Goal: Transaction & Acquisition: Purchase product/service

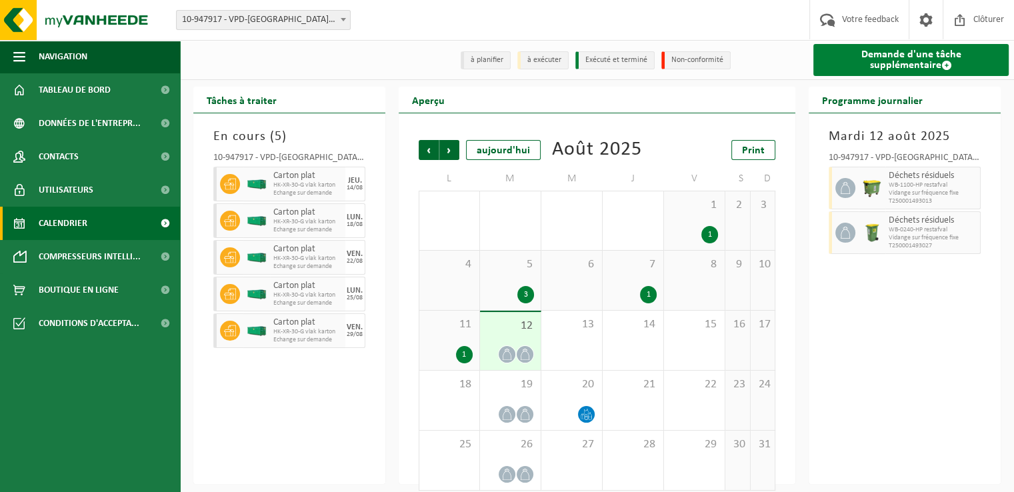
click at [862, 69] on link "Demande d'une tâche supplémentaire" at bounding box center [910, 60] width 195 height 32
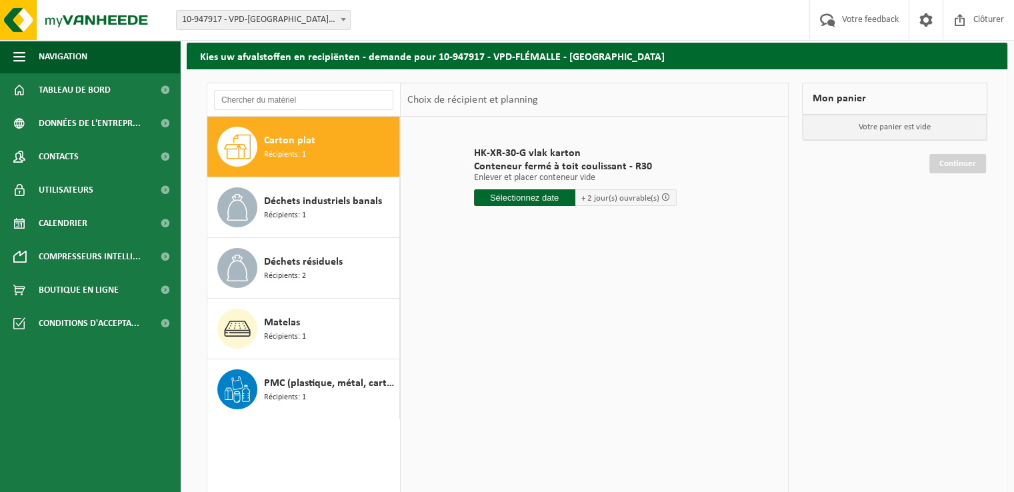
scroll to position [67, 0]
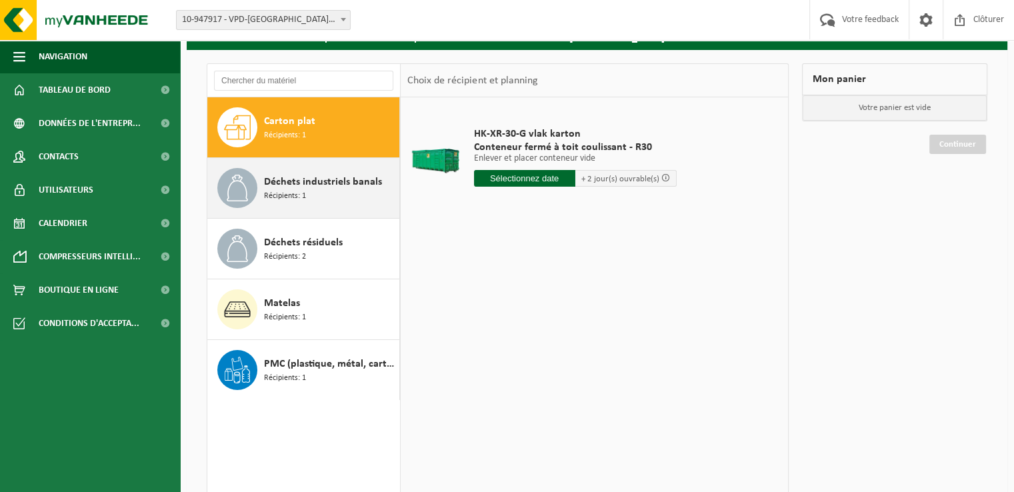
click at [303, 194] on span "Récipients: 1" at bounding box center [285, 196] width 42 height 13
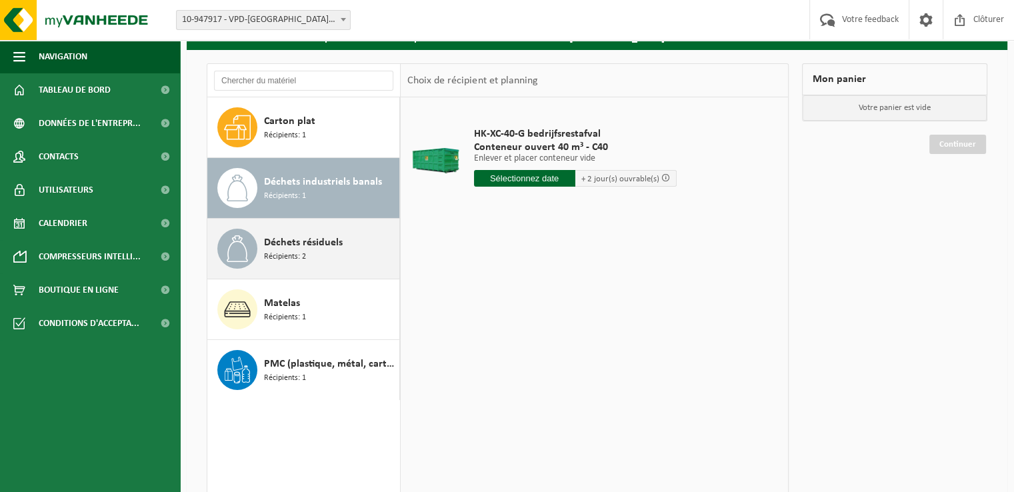
click at [349, 255] on div "Déchets résiduels Récipients: 2" at bounding box center [330, 249] width 132 height 40
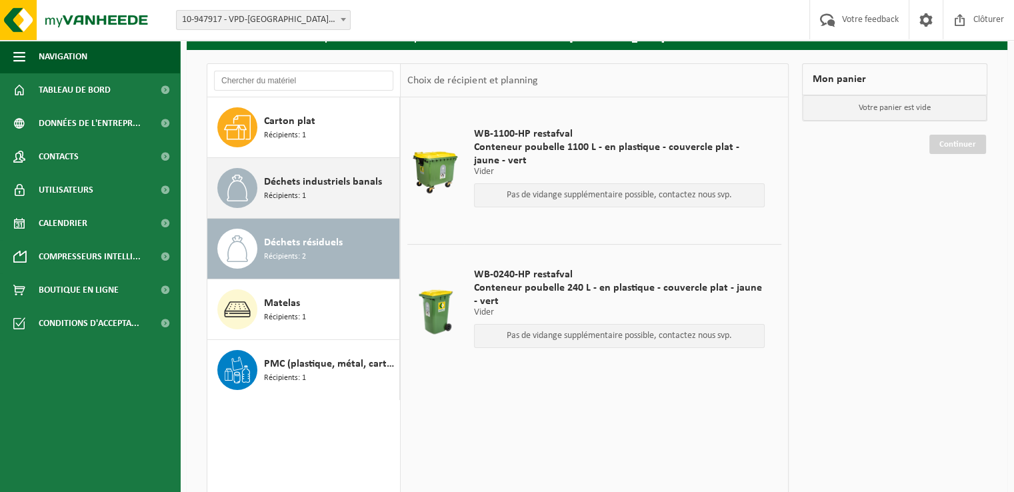
click at [317, 191] on div "Déchets industriels banals Récipients: 1" at bounding box center [330, 188] width 132 height 40
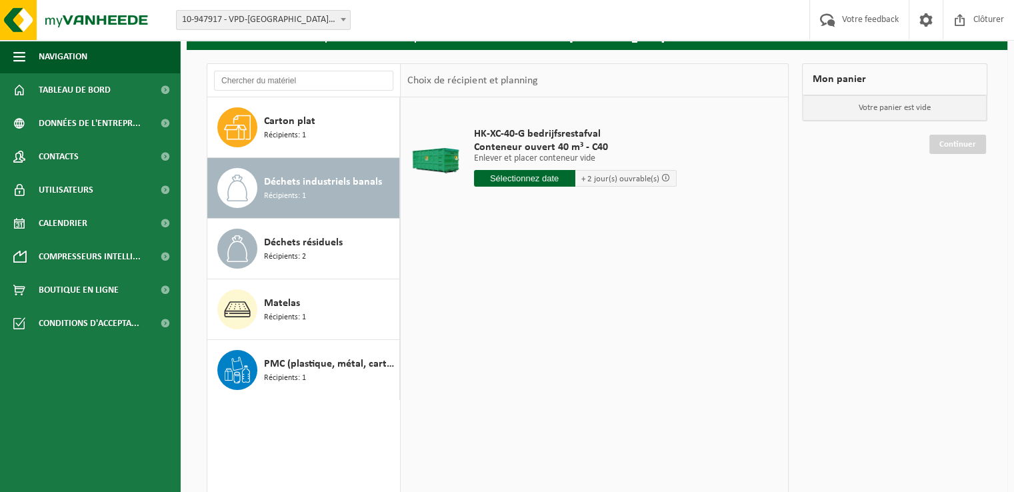
click at [503, 175] on input "text" at bounding box center [524, 178] width 101 height 17
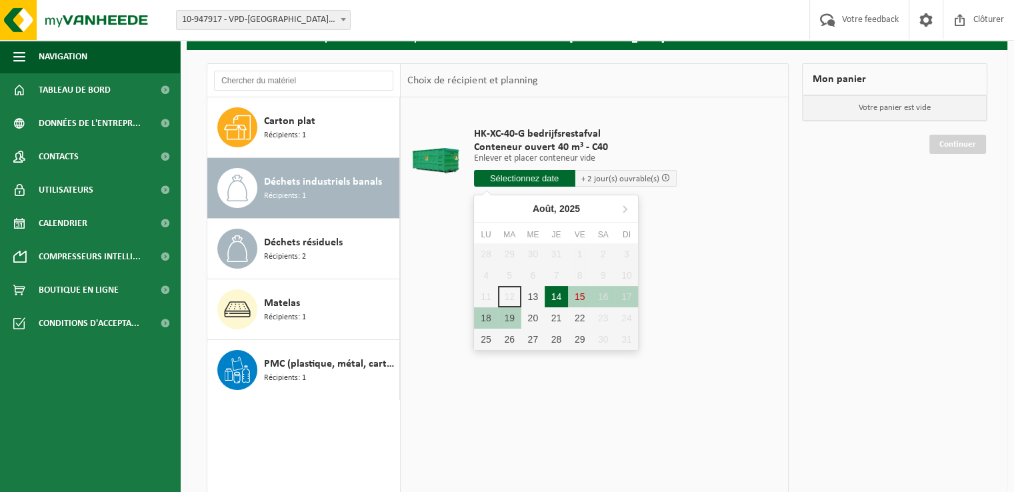
click at [564, 295] on div "14" at bounding box center [556, 296] width 23 height 21
type input "à partir de 2025-08-14"
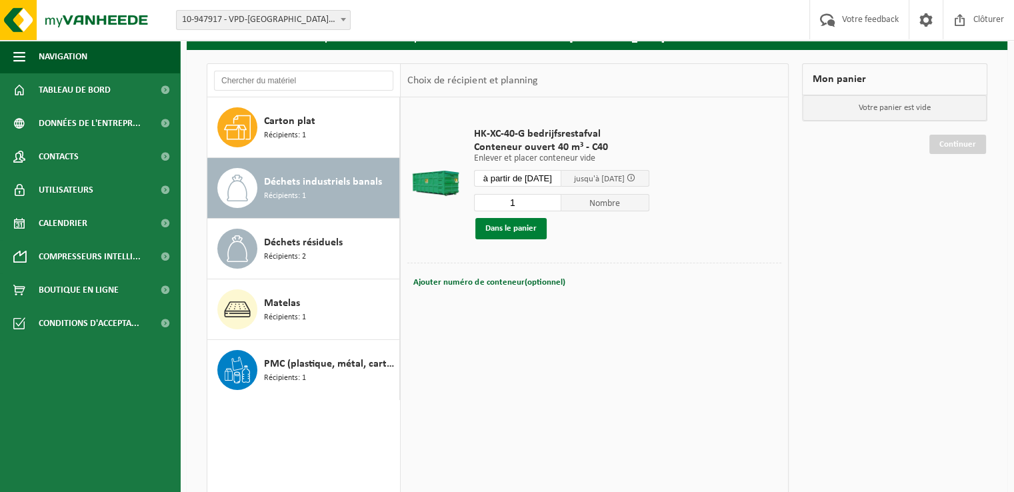
click at [493, 230] on button "Dans le panier" at bounding box center [510, 228] width 71 height 21
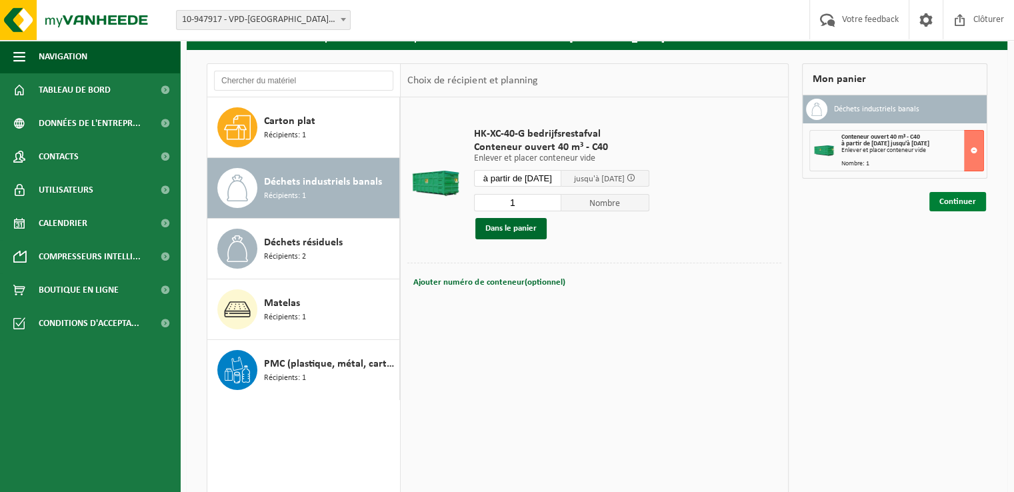
click at [951, 199] on link "Continuer" at bounding box center [957, 201] width 57 height 19
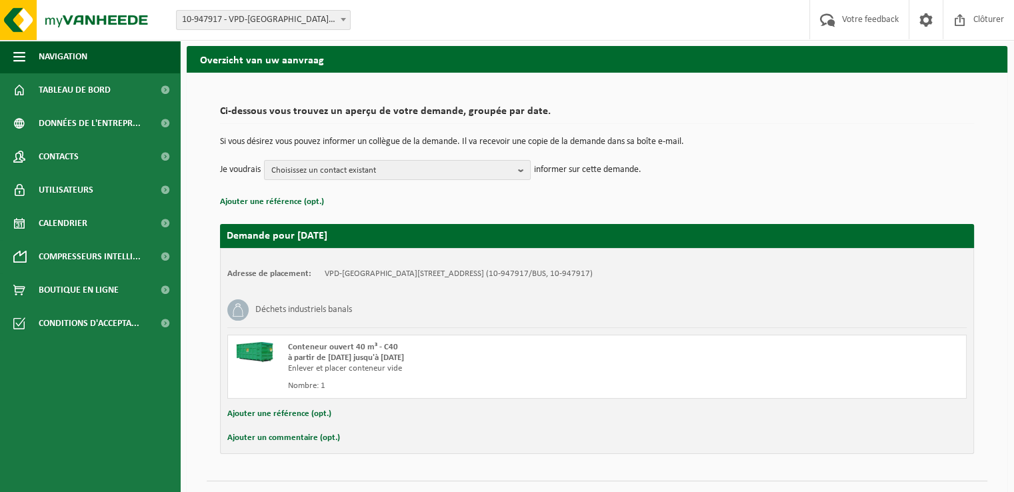
scroll to position [67, 0]
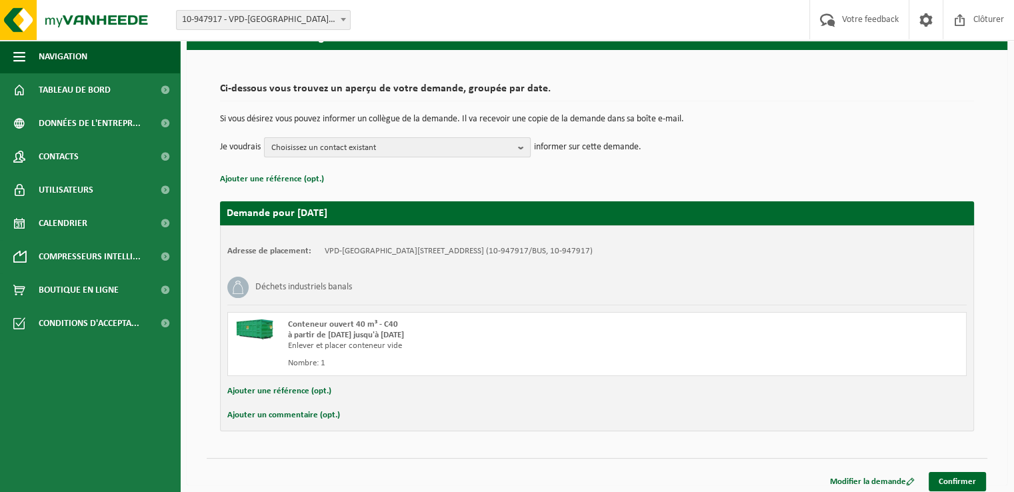
click at [500, 146] on span "Choisissez un contact existant" at bounding box center [391, 148] width 241 height 20
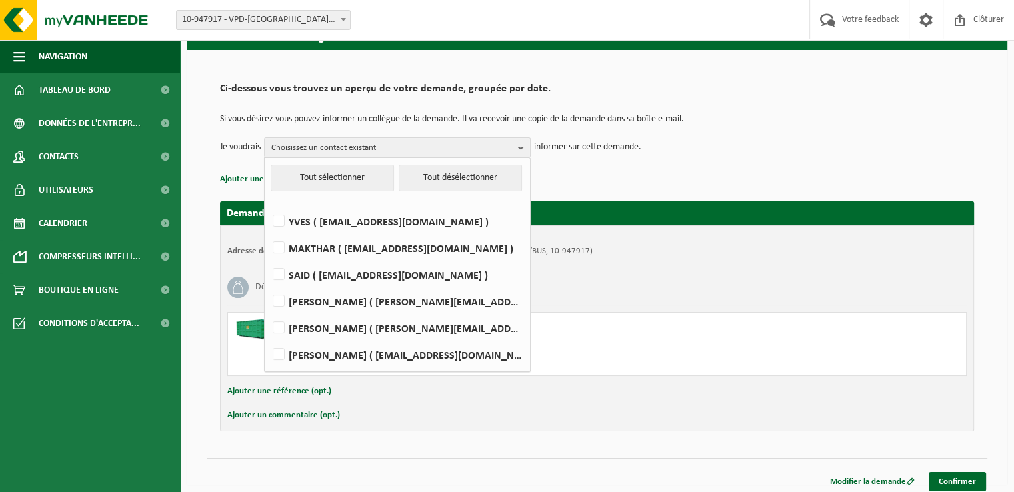
scroll to position [72, 0]
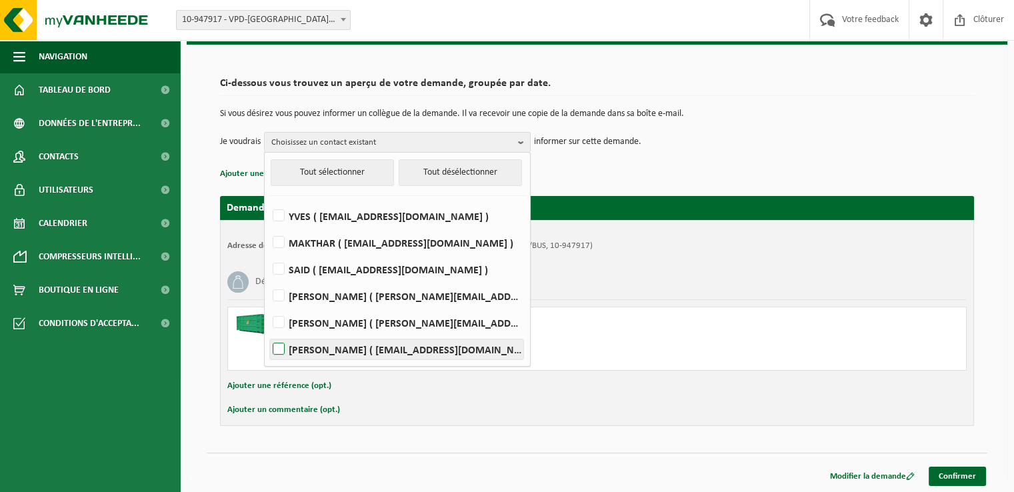
click at [379, 351] on label "KOEN MOYSON ( koen.m@vpd.eu )" at bounding box center [396, 349] width 253 height 20
click at [268, 333] on input "KOEN MOYSON ( koen.m@vpd.eu )" at bounding box center [267, 332] width 1 height 1
checkbox input "true"
click at [625, 293] on div "Déchets industriels banals" at bounding box center [596, 282] width 739 height 35
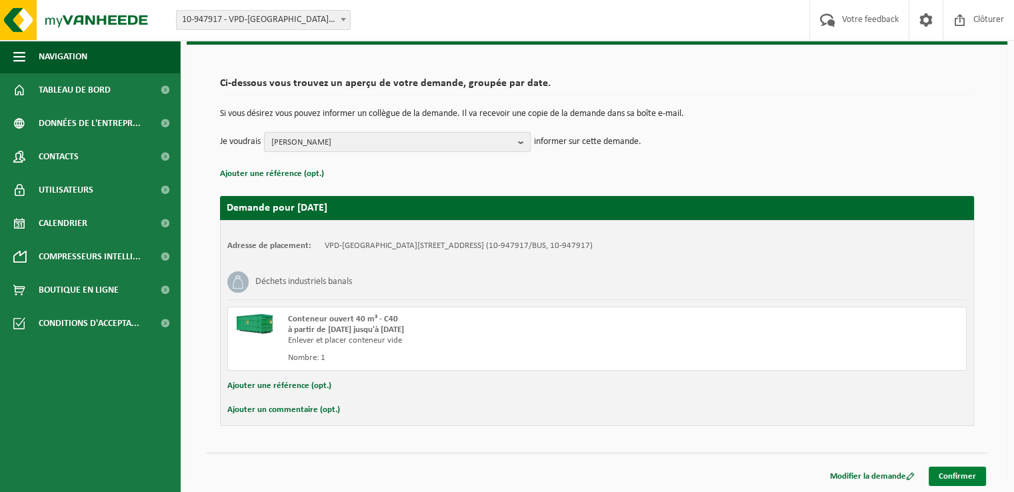
click at [953, 477] on link "Confirmer" at bounding box center [957, 476] width 57 height 19
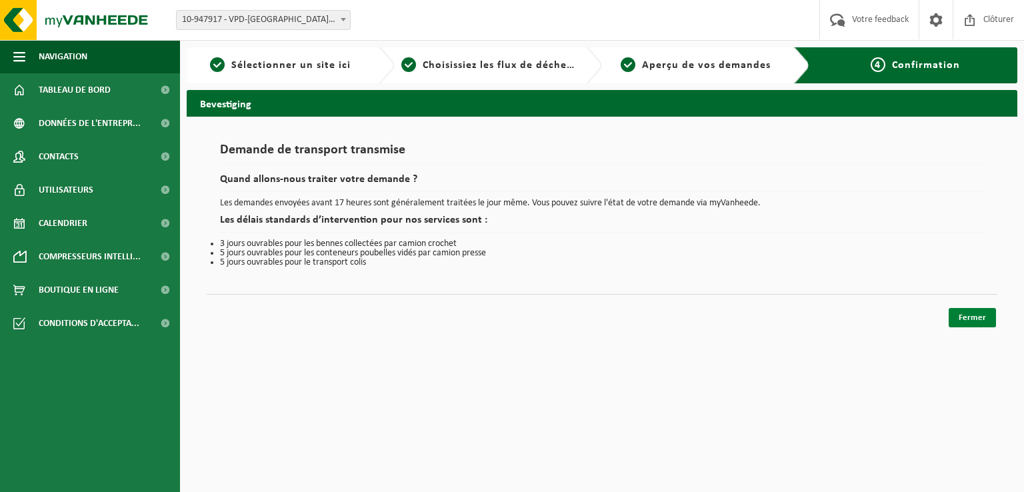
click at [966, 318] on link "Fermer" at bounding box center [972, 317] width 47 height 19
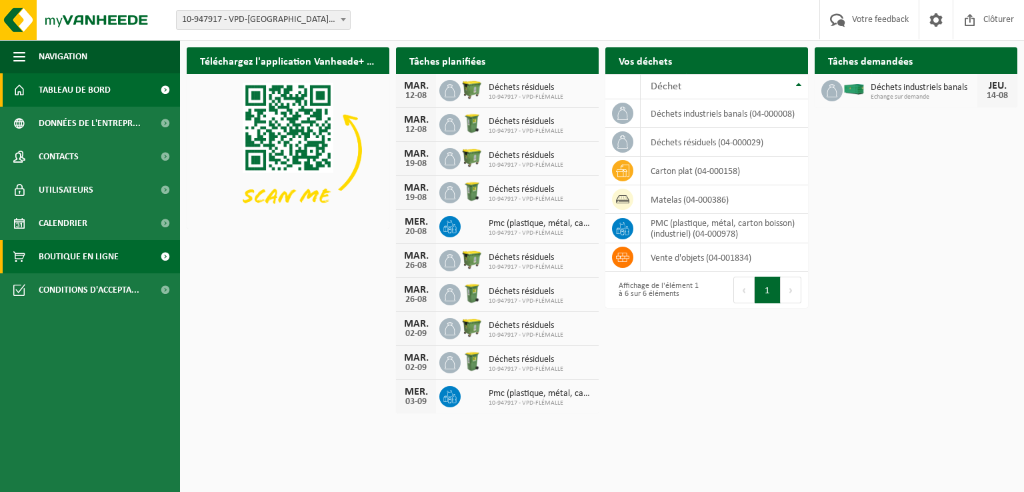
click at [57, 253] on span "Boutique en ligne" at bounding box center [79, 256] width 80 height 33
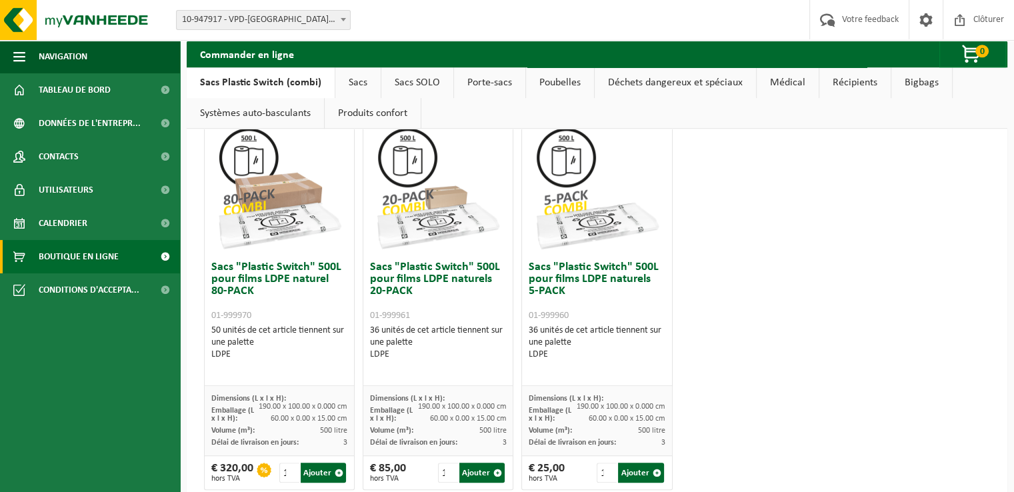
scroll to position [842, 0]
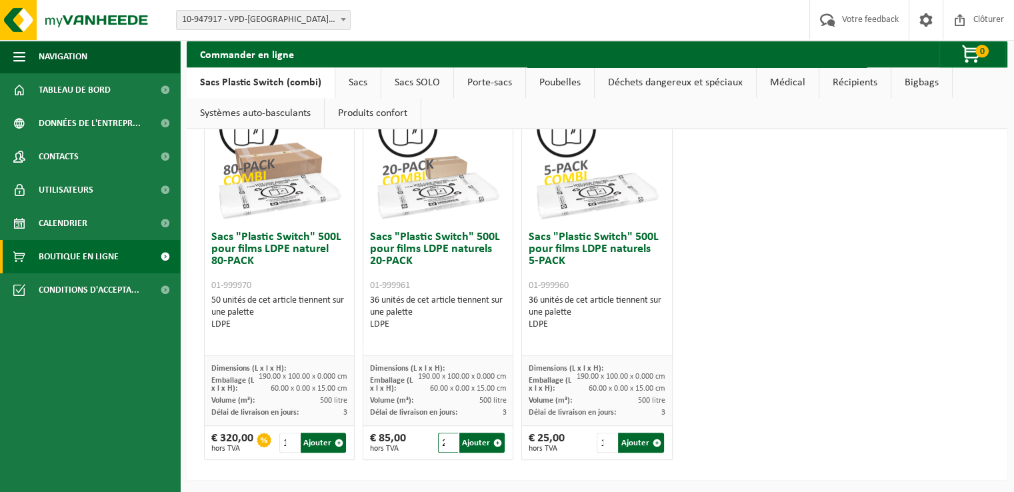
click at [447, 437] on input "2" at bounding box center [448, 443] width 20 height 20
click at [447, 437] on input "3" at bounding box center [448, 443] width 20 height 20
click at [467, 438] on button "Ajouter" at bounding box center [481, 443] width 45 height 20
type input "1"
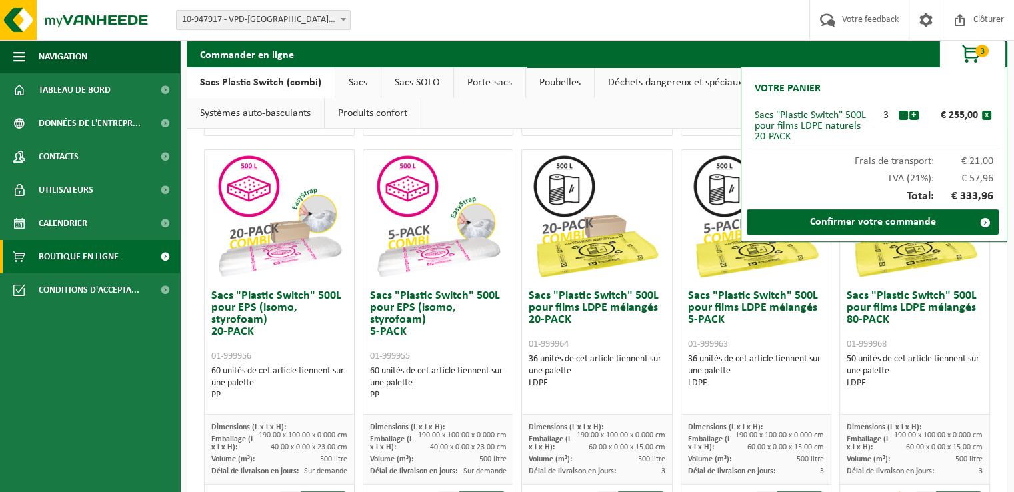
scroll to position [442, 0]
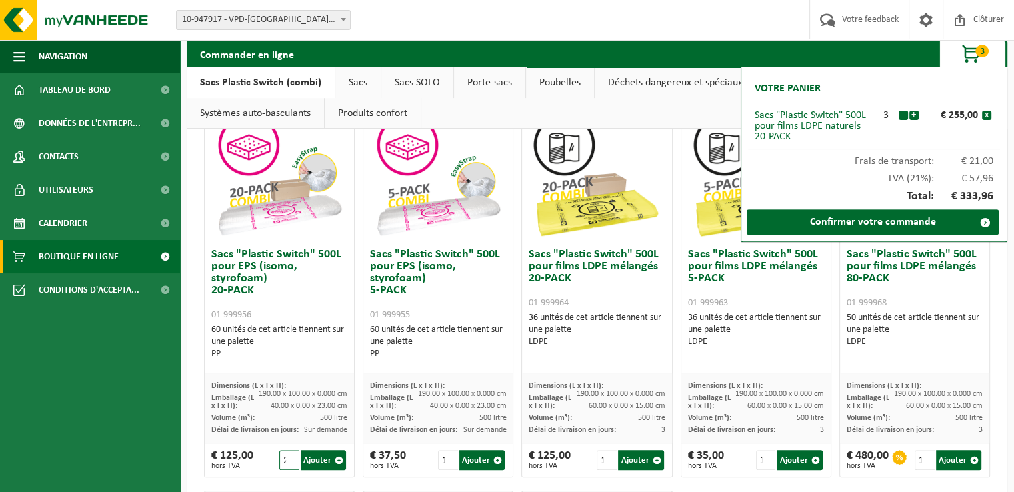
click at [290, 456] on input "2" at bounding box center [289, 460] width 20 height 20
click at [292, 460] on input "1" at bounding box center [289, 460] width 20 height 20
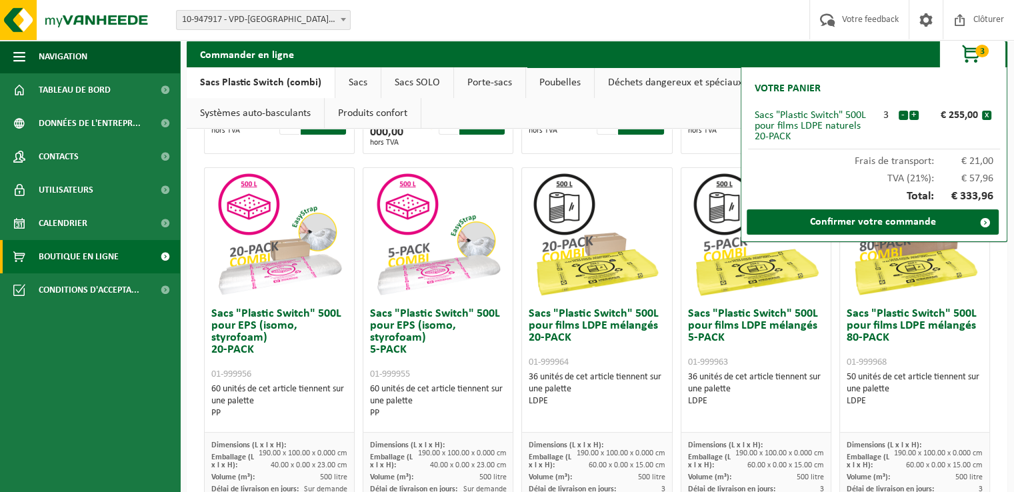
click at [291, 461] on div "Dimensions (L x l x H): 190.00 x 100.00 x 0.000 cm Emballage (L x l x H): 40.00…" at bounding box center [279, 468] width 149 height 70
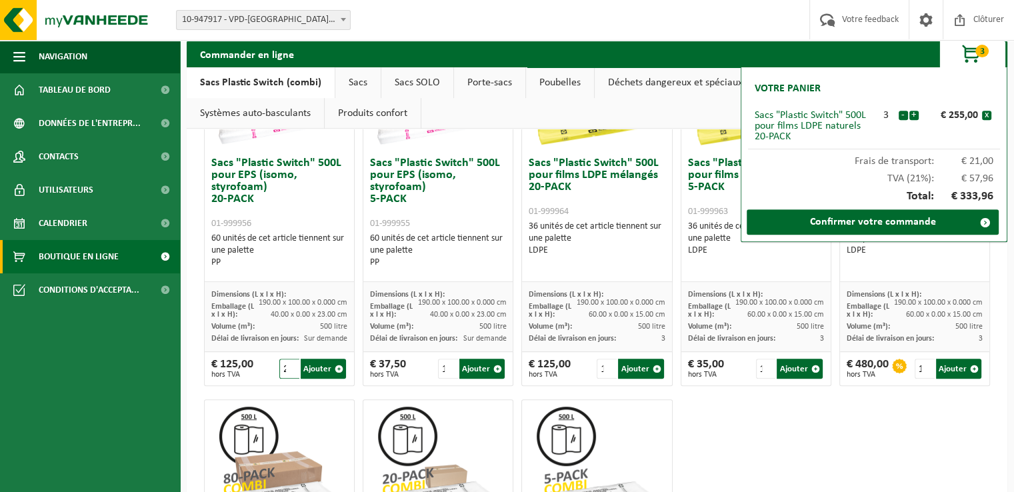
scroll to position [0, 3]
click at [291, 366] on input "2" at bounding box center [289, 369] width 20 height 20
click at [311, 368] on button "Ajouter" at bounding box center [323, 369] width 45 height 20
type input "1"
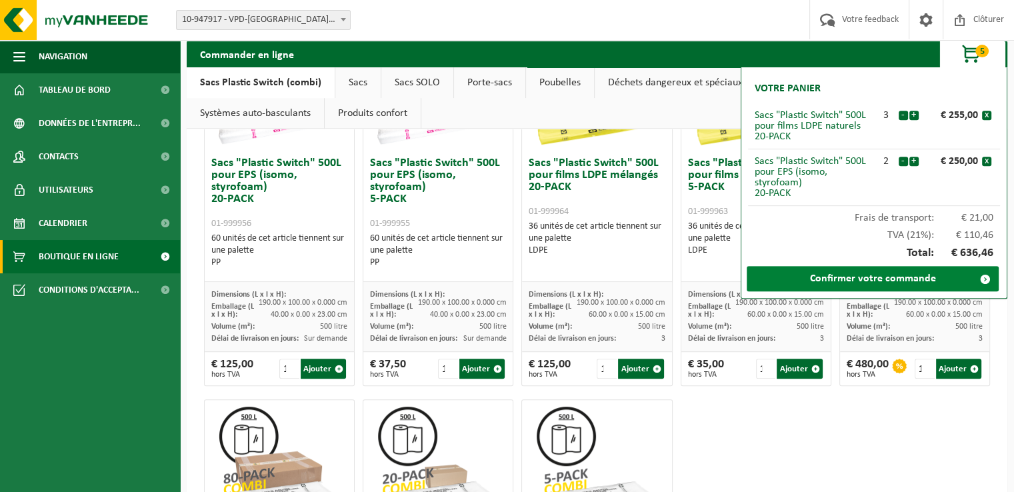
click at [816, 287] on link "Confirmer votre commande" at bounding box center [873, 278] width 252 height 25
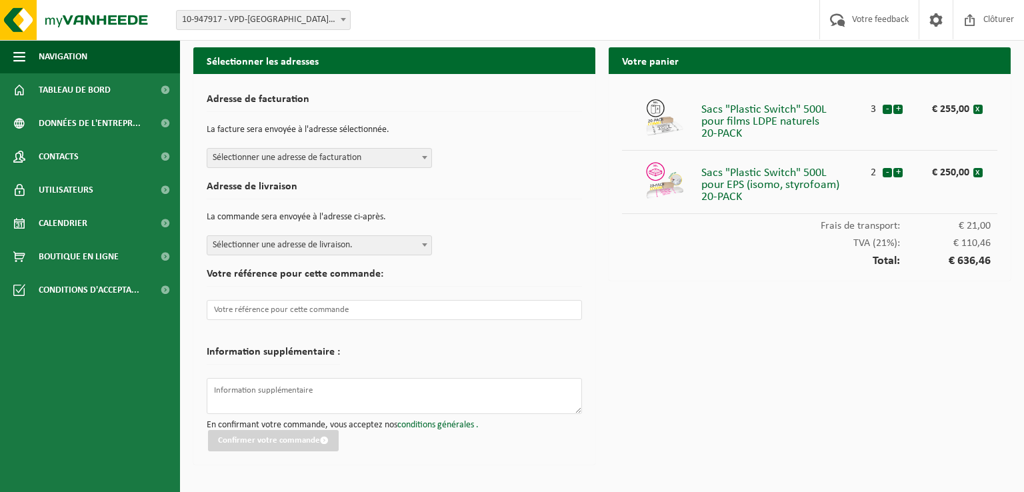
click at [413, 157] on span "Sélectionner une adresse de facturation" at bounding box center [319, 158] width 224 height 19
click at [415, 247] on span "Sélectionner une adresse de livraison." at bounding box center [319, 245] width 224 height 19
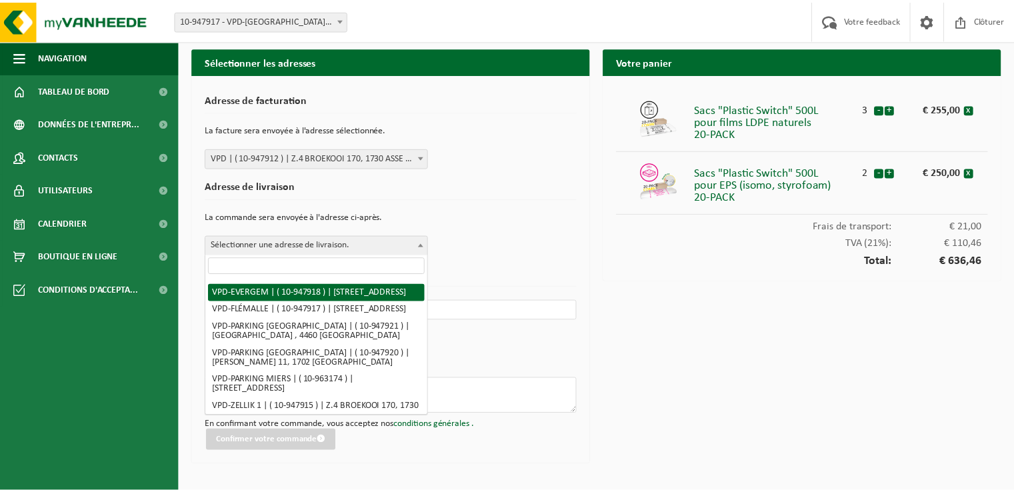
scroll to position [67, 0]
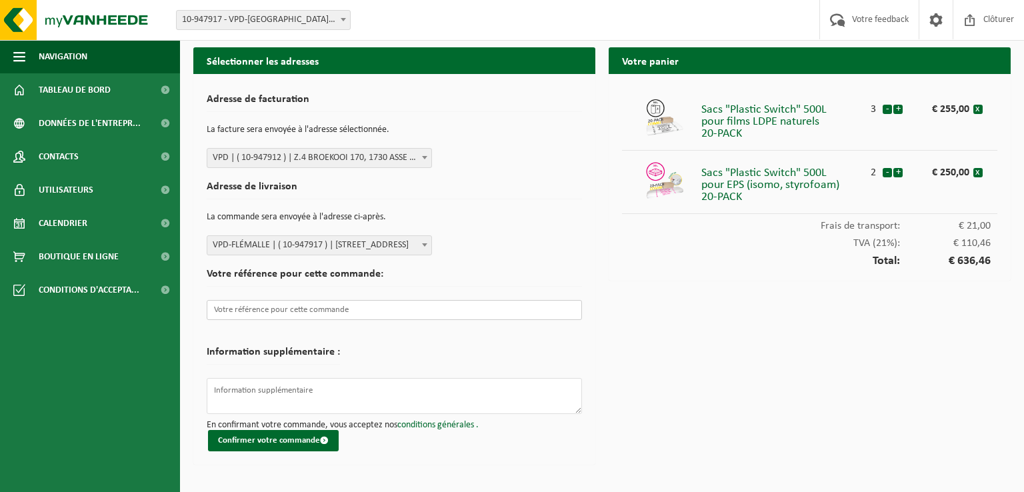
click at [315, 313] on input "text" at bounding box center [394, 310] width 375 height 20
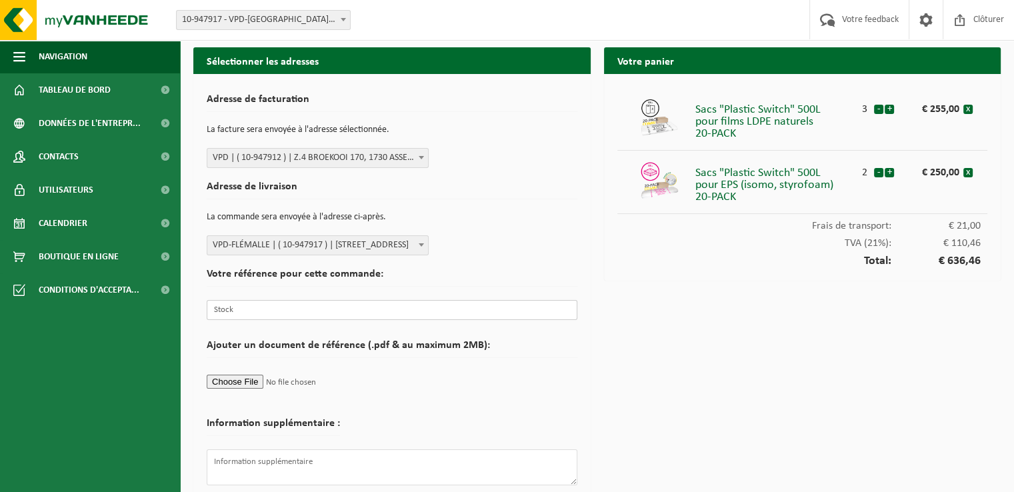
type input "Stock"
click at [708, 385] on div "Votre panier Sacs "Plastic Switch" 500L pour films LDPE naturels 20-PACK 3 - + …" at bounding box center [802, 294] width 411 height 495
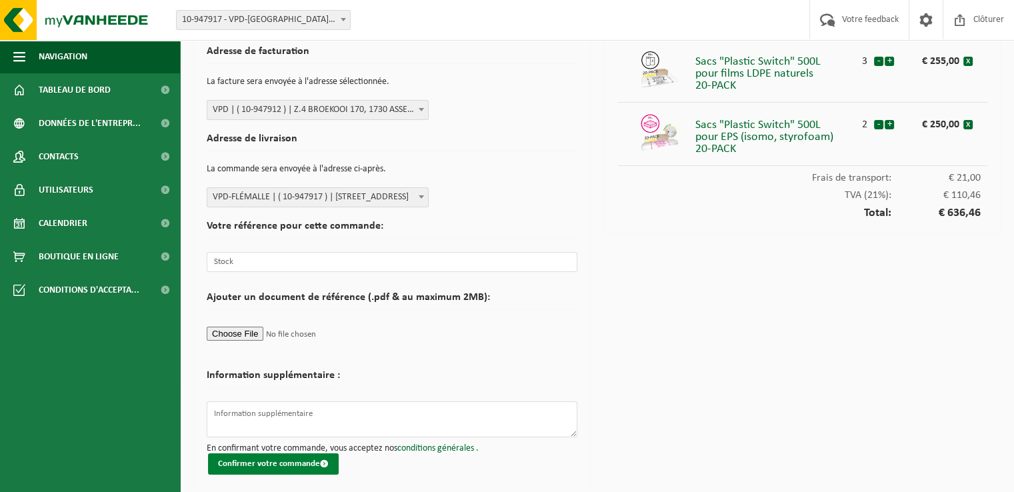
click at [301, 457] on button "Confirmer votre commande" at bounding box center [273, 463] width 131 height 21
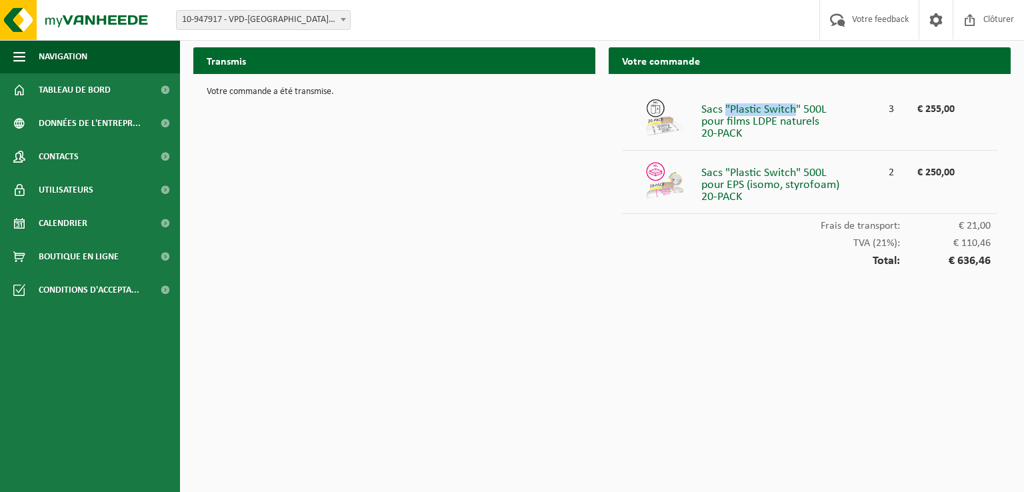
drag, startPoint x: 727, startPoint y: 106, endPoint x: 795, endPoint y: 101, distance: 68.2
click at [795, 101] on div "Sacs "Plastic Switch" 500L pour films LDPE naturels 20-PACK" at bounding box center [791, 118] width 181 height 43
copy div ""Plastic Switch"
